Goal: Answer question/provide support: Share knowledge or assist other users

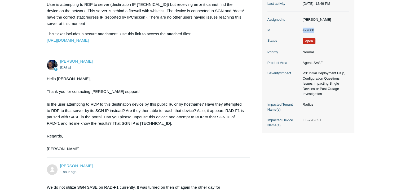
scroll to position [106, 0]
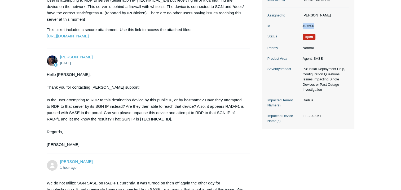
drag, startPoint x: 325, startPoint y: 115, endPoint x: 303, endPoint y: 115, distance: 21.7
click at [303, 115] on dd "ILL-220-051" at bounding box center [324, 115] width 49 height 5
copy dd "ILL-220-051"
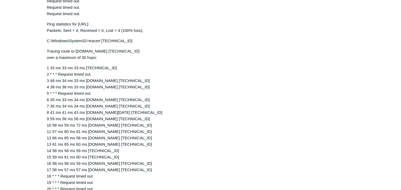
scroll to position [716, 0]
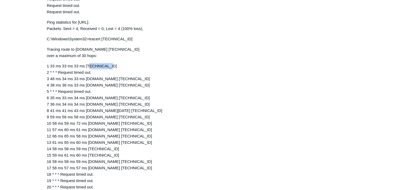
drag, startPoint x: 105, startPoint y: 90, endPoint x: 86, endPoint y: 92, distance: 19.2
click at [86, 92] on p "1 33 ms 33 ms 33 ms [TECHNICAL_ID] 2 * * * Request timed out. 3 48 ms 34 ms 33 …" at bounding box center [146, 158] width 198 height 191
copy p "[TECHNICAL_ID]"
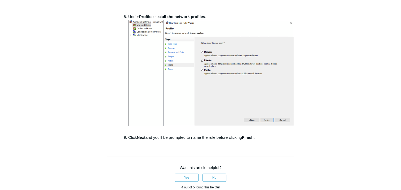
scroll to position [747, 0]
